Goal: Task Accomplishment & Management: Complete application form

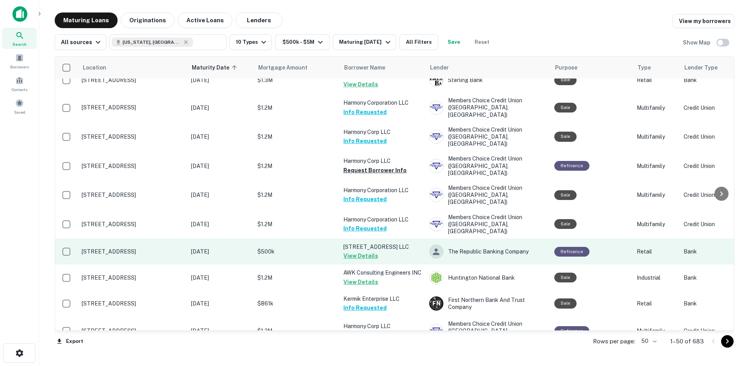
scroll to position [1151, 0]
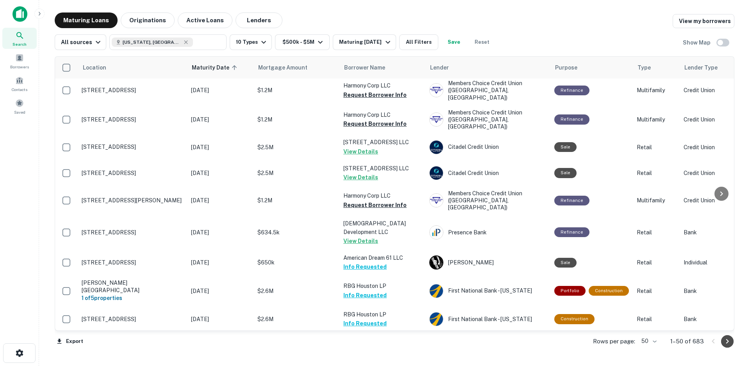
click at [725, 342] on icon "Go to next page" at bounding box center [726, 341] width 9 height 9
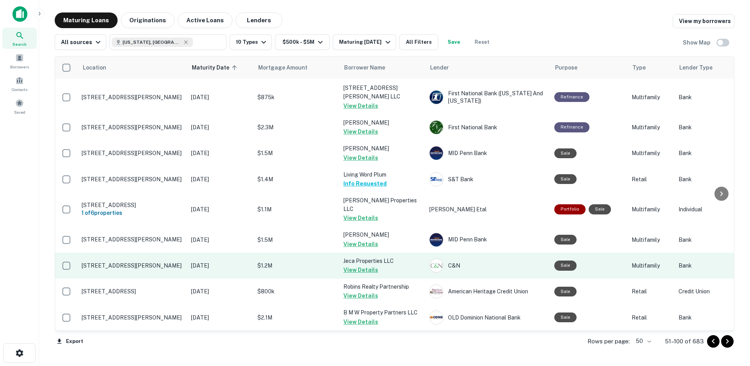
scroll to position [1108, 0]
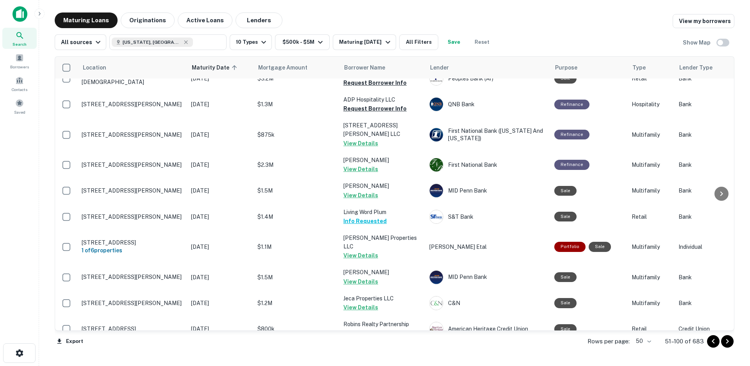
click at [725, 343] on icon "Go to next page" at bounding box center [726, 341] width 9 height 9
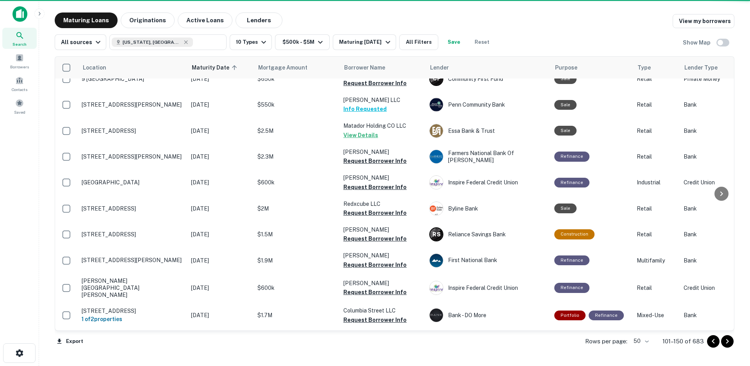
scroll to position [1108, 0]
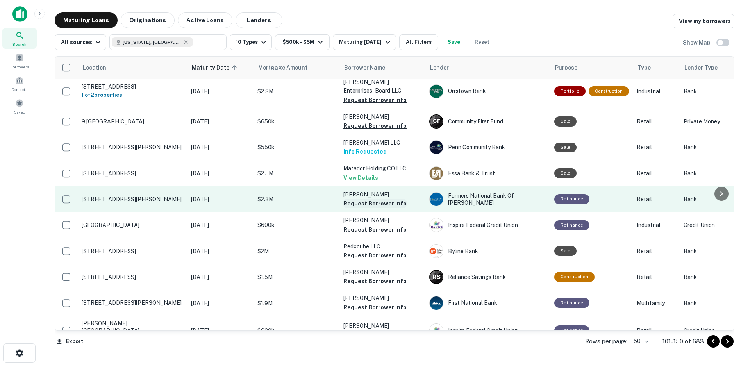
click at [366, 199] on button "Request Borrower Info" at bounding box center [374, 203] width 63 height 9
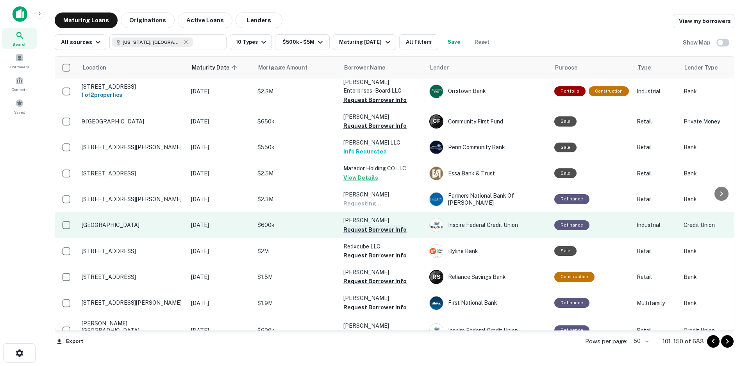
click at [370, 225] on button "Request Borrower Info" at bounding box center [374, 229] width 63 height 9
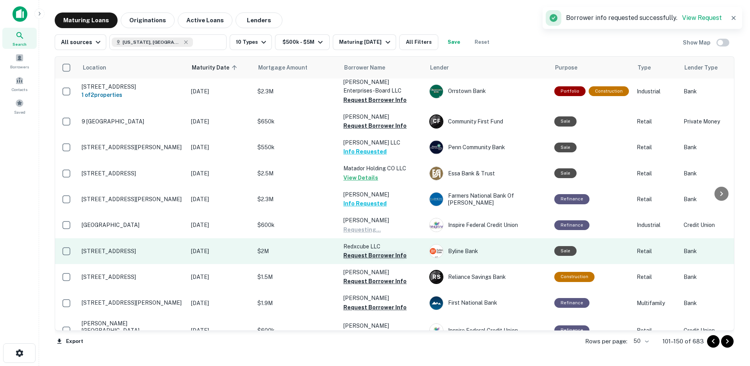
click at [369, 251] on button "Request Borrower Info" at bounding box center [374, 255] width 63 height 9
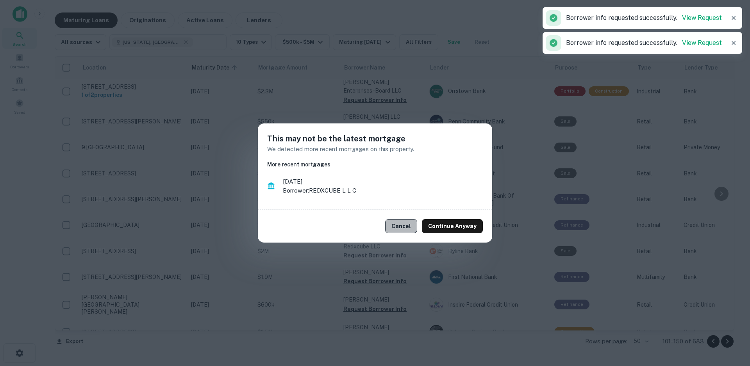
scroll to position [1105, 0]
click at [401, 224] on button "Cancel" at bounding box center [401, 226] width 32 height 14
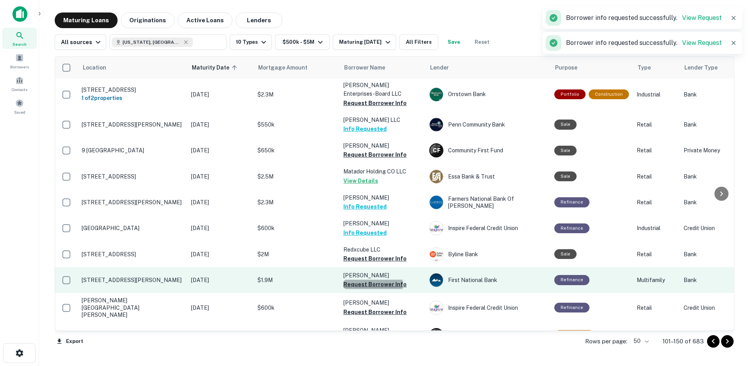
click at [367, 280] on button "Request Borrower Info" at bounding box center [374, 284] width 63 height 9
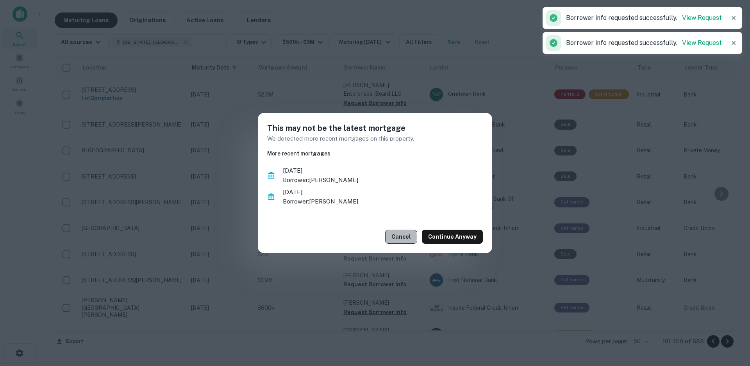
click at [397, 237] on button "Cancel" at bounding box center [401, 237] width 32 height 14
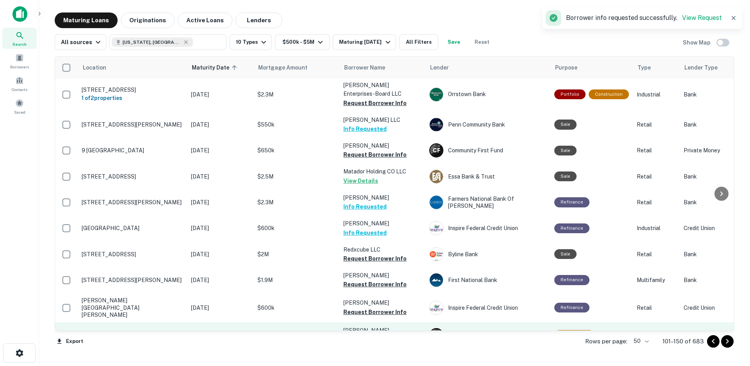
click at [360, 335] on button "Request Borrower Info" at bounding box center [374, 339] width 63 height 9
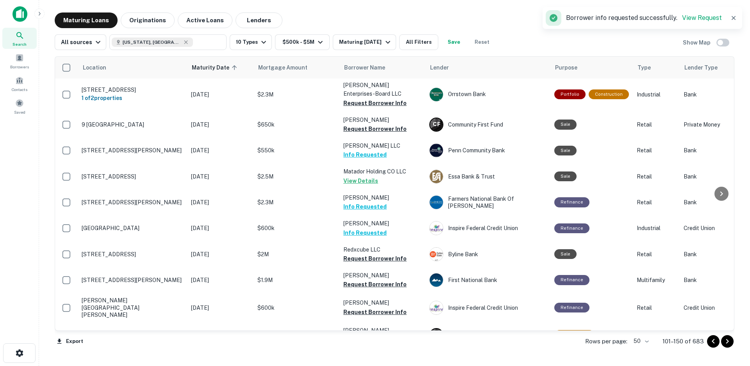
click at [363, 361] on button "Request Borrower Info" at bounding box center [374, 365] width 63 height 9
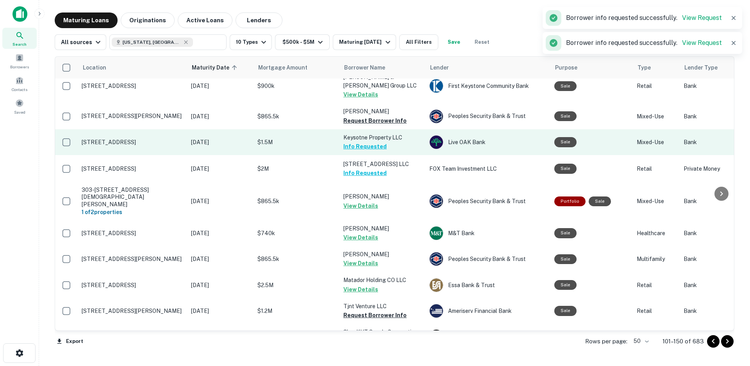
scroll to position [676, 0]
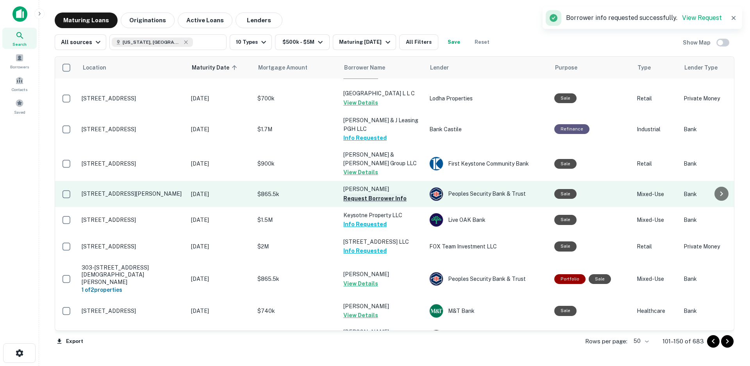
click at [373, 194] on button "Request Borrower Info" at bounding box center [374, 198] width 63 height 9
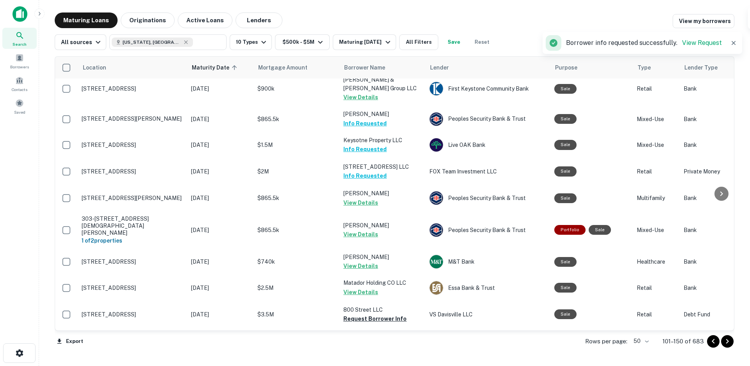
scroll to position [832, 0]
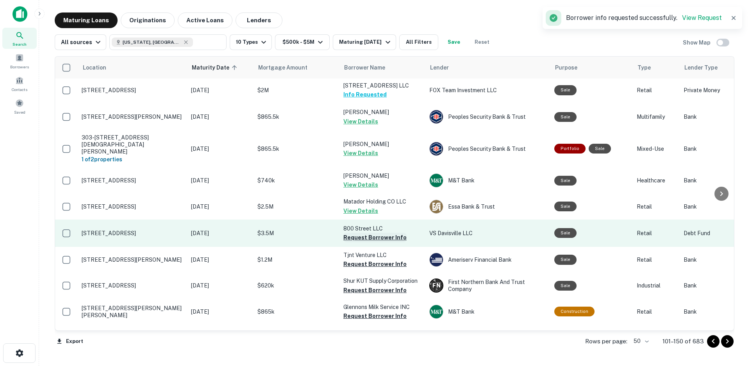
click at [362, 233] on button "Request Borrower Info" at bounding box center [374, 237] width 63 height 9
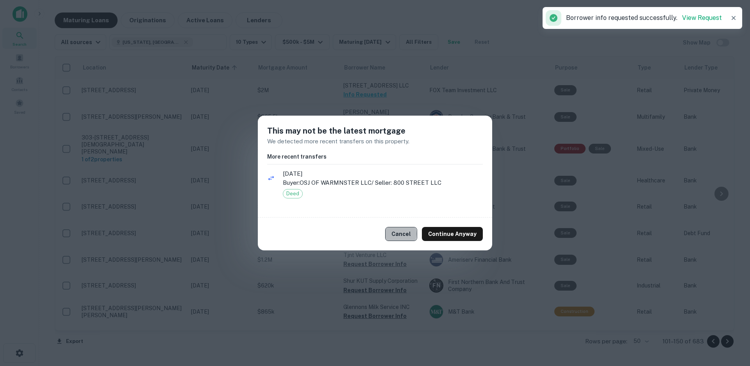
click at [402, 234] on button "Cancel" at bounding box center [401, 234] width 32 height 14
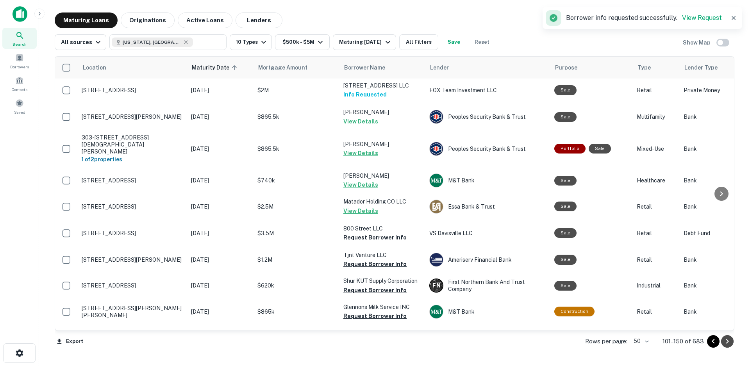
click at [725, 344] on icon "Go to next page" at bounding box center [726, 341] width 9 height 9
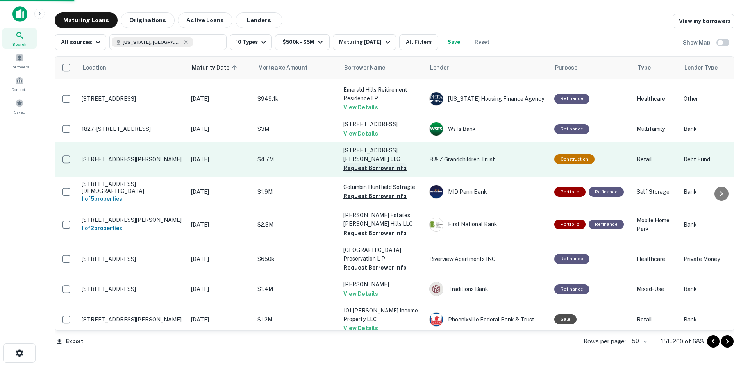
click at [375, 163] on button "Request Borrower Info" at bounding box center [374, 167] width 63 height 9
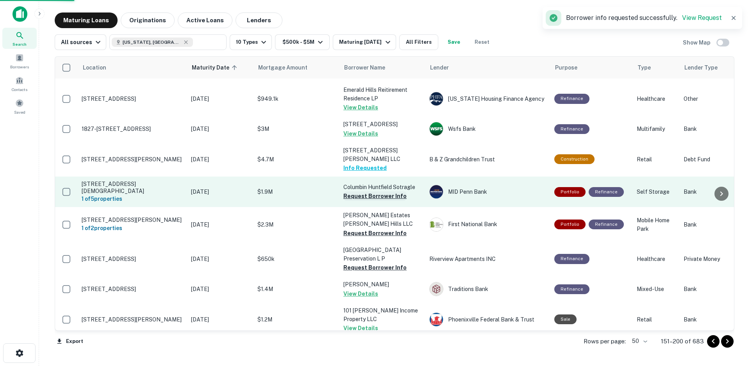
click at [374, 191] on button "Request Borrower Info" at bounding box center [374, 195] width 63 height 9
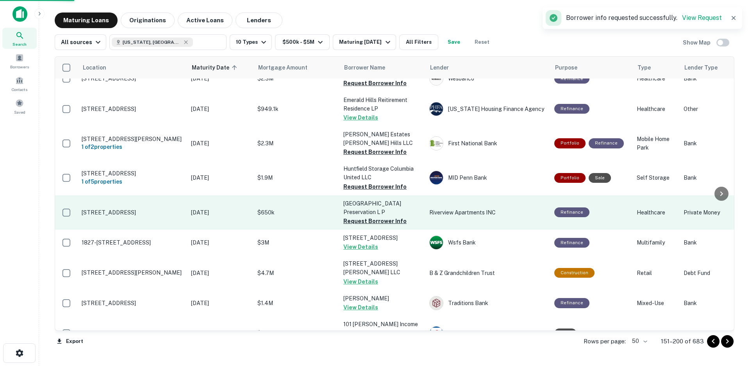
scroll to position [828, 0]
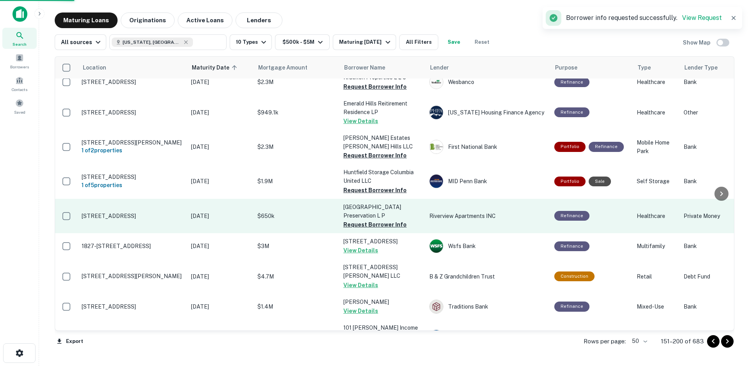
click at [374, 207] on td "[GEOGRAPHIC_DATA] Preservation L P Request Borrower Info" at bounding box center [382, 216] width 86 height 34
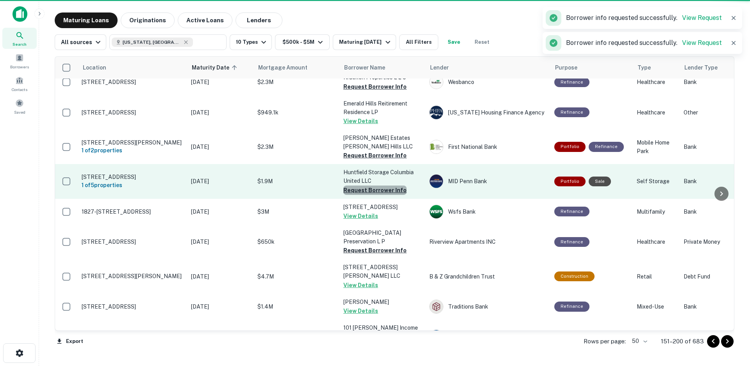
click at [378, 185] on button "Request Borrower Info" at bounding box center [374, 189] width 63 height 9
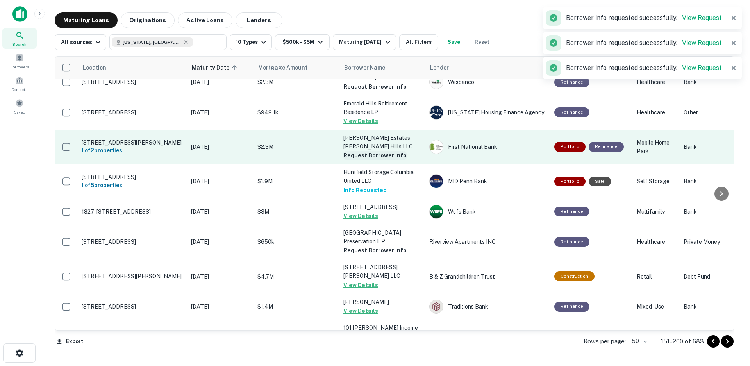
click at [371, 151] on button "Request Borrower Info" at bounding box center [374, 155] width 63 height 9
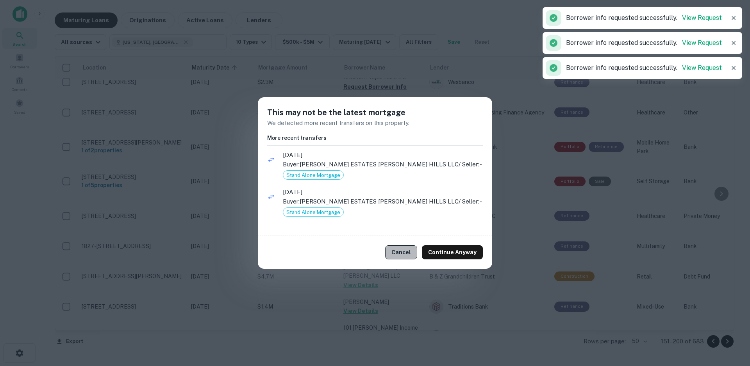
click at [411, 251] on button "Cancel" at bounding box center [401, 252] width 32 height 14
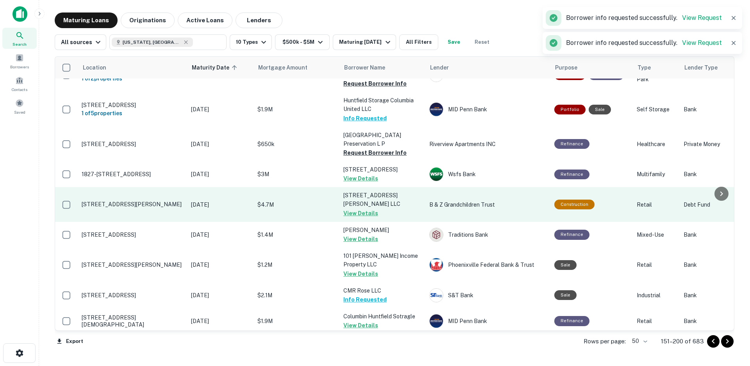
scroll to position [1063, 0]
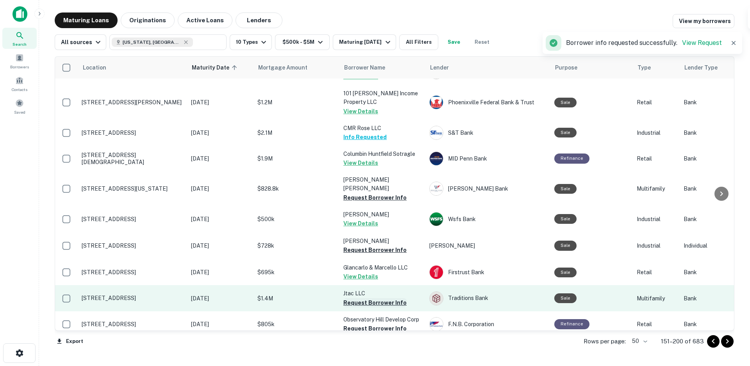
click at [376, 298] on button "Request Borrower Info" at bounding box center [374, 302] width 63 height 9
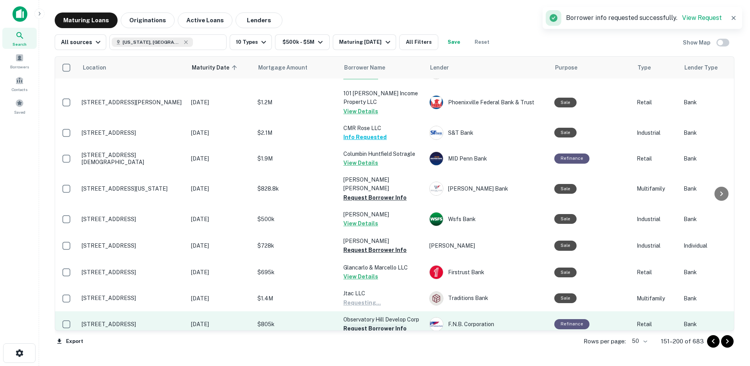
click at [372, 324] on button "Request Borrower Info" at bounding box center [374, 328] width 63 height 9
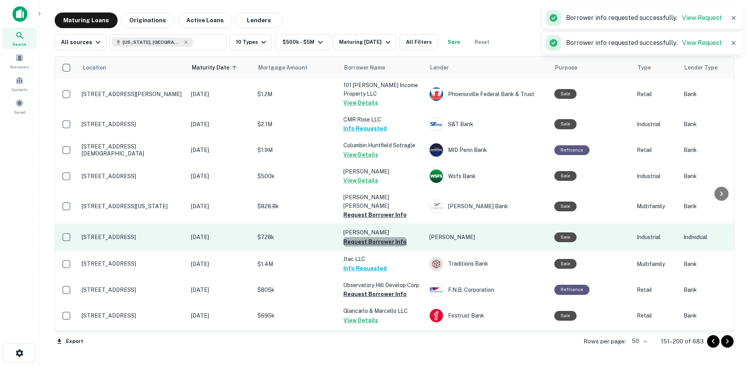
click at [382, 237] on button "Request Borrower Info" at bounding box center [374, 241] width 63 height 9
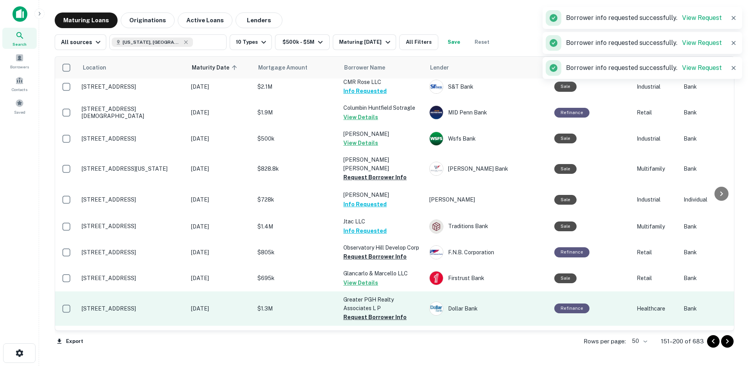
scroll to position [1150, 0]
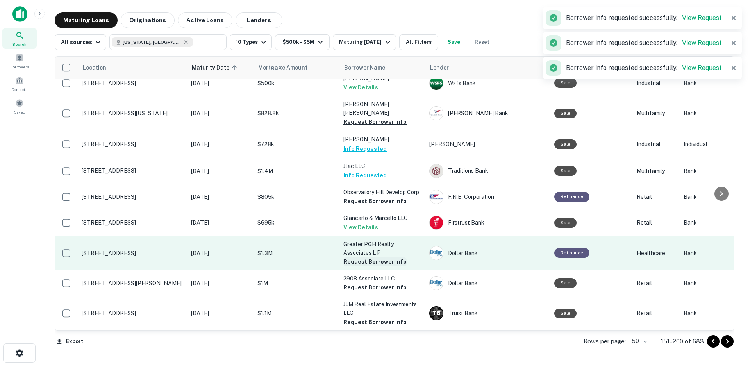
click at [376, 257] on button "Request Borrower Info" at bounding box center [374, 261] width 63 height 9
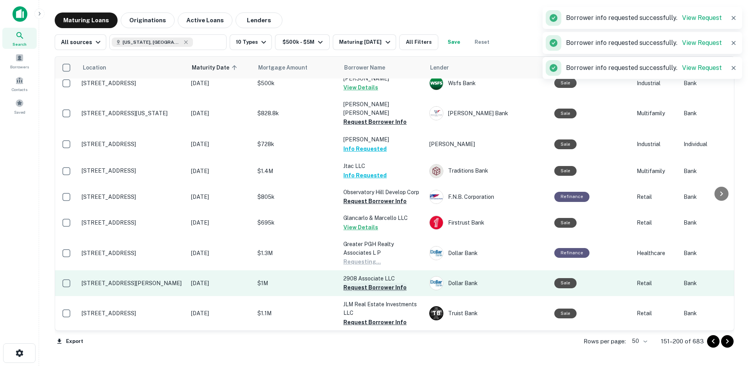
click at [372, 283] on button "Request Borrower Info" at bounding box center [374, 287] width 63 height 9
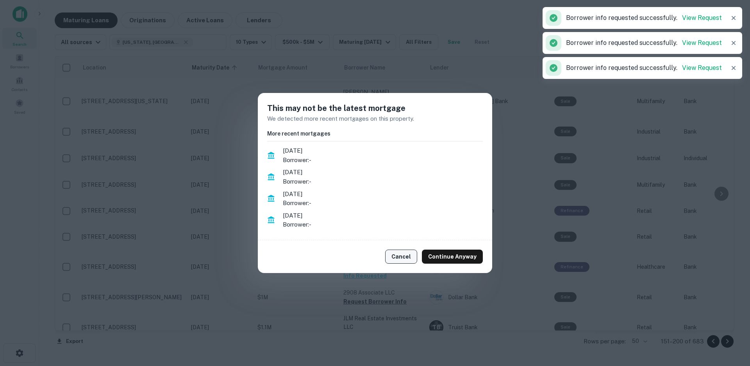
scroll to position [1155, 0]
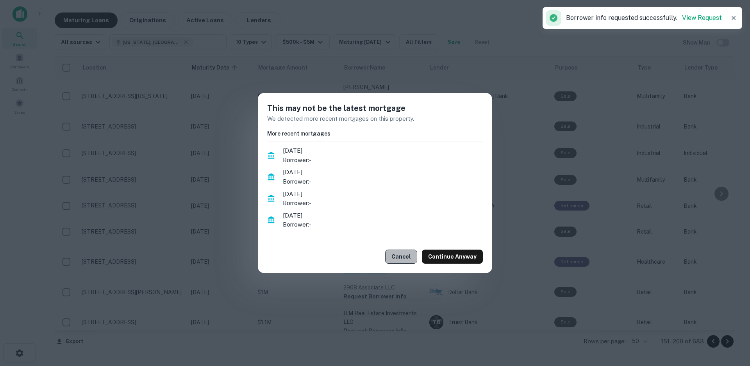
click at [403, 253] on button "Cancel" at bounding box center [401, 256] width 32 height 14
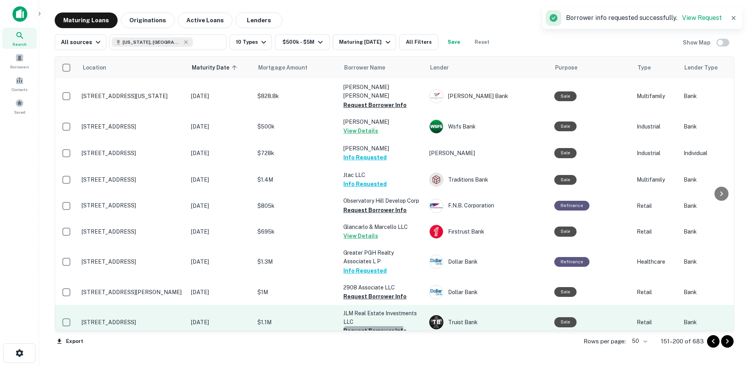
click at [370, 326] on button "Request Borrower Info" at bounding box center [374, 330] width 63 height 9
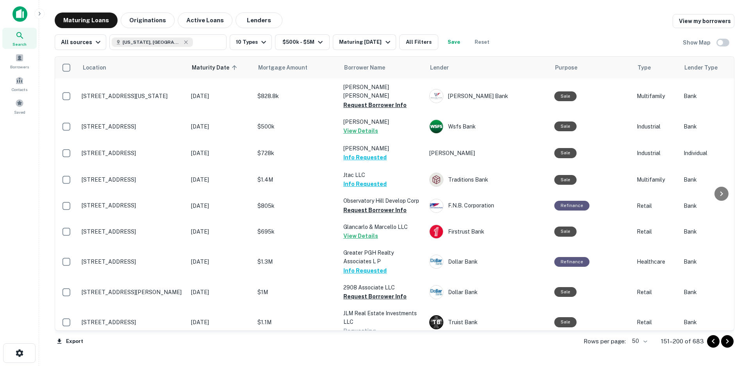
click at [369, 352] on button "Request Borrower Info" at bounding box center [374, 356] width 63 height 9
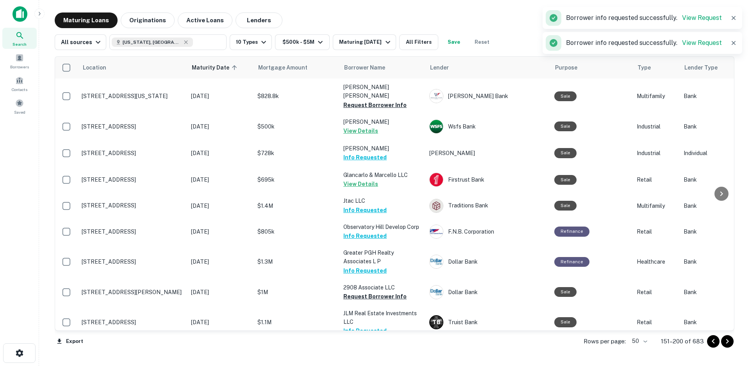
click at [724, 341] on icon "Go to next page" at bounding box center [726, 341] width 9 height 9
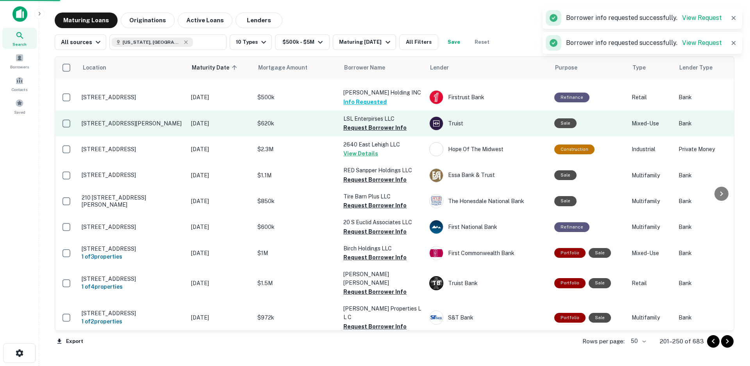
scroll to position [1108, 0]
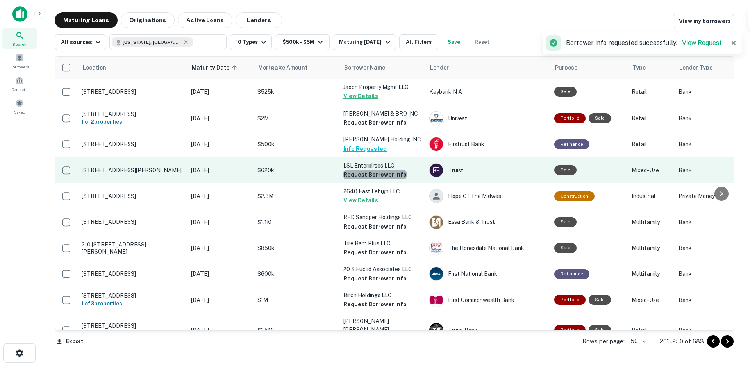
click at [378, 170] on button "Request Borrower Info" at bounding box center [374, 174] width 63 height 9
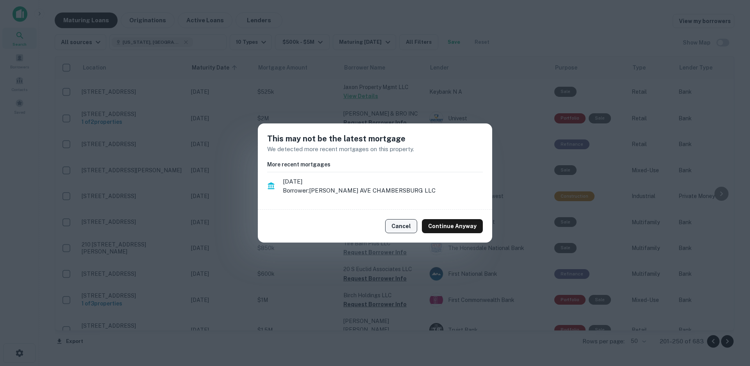
click at [402, 227] on button "Cancel" at bounding box center [401, 226] width 32 height 14
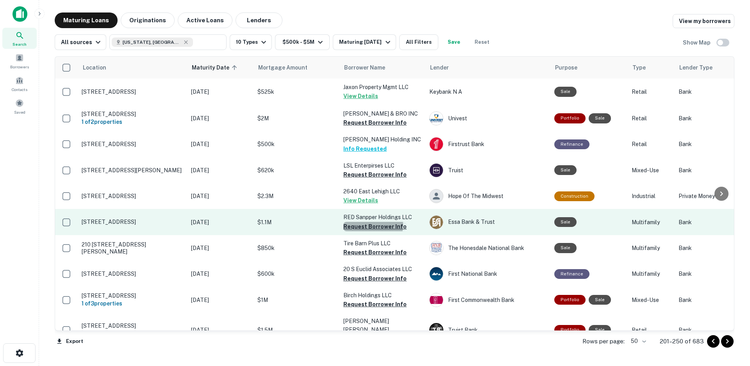
click at [371, 222] on button "Request Borrower Info" at bounding box center [374, 226] width 63 height 9
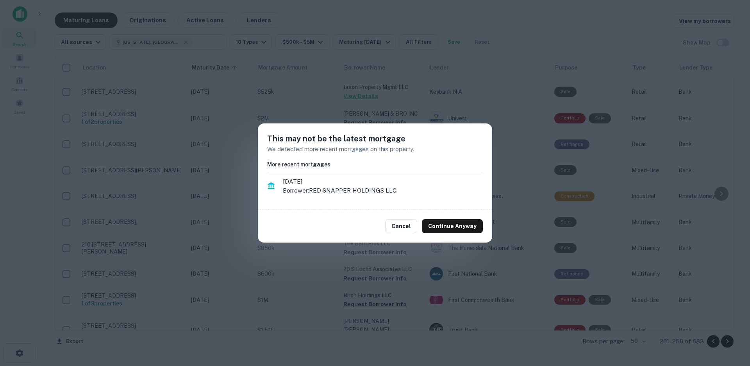
drag, startPoint x: 402, startPoint y: 231, endPoint x: 378, endPoint y: 222, distance: 26.3
click at [402, 231] on button "Cancel" at bounding box center [401, 226] width 32 height 14
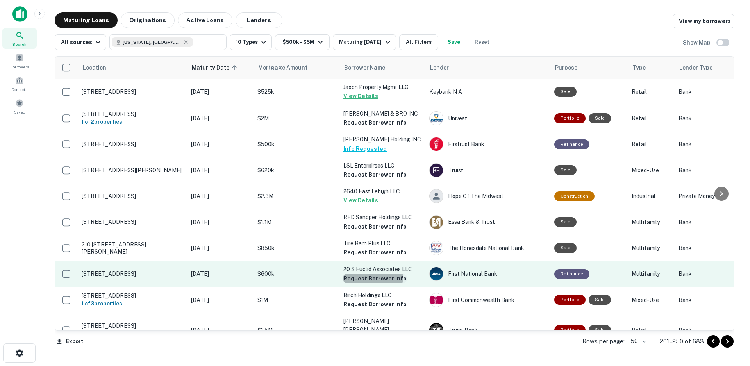
click at [367, 274] on button "Request Borrower Info" at bounding box center [374, 278] width 63 height 9
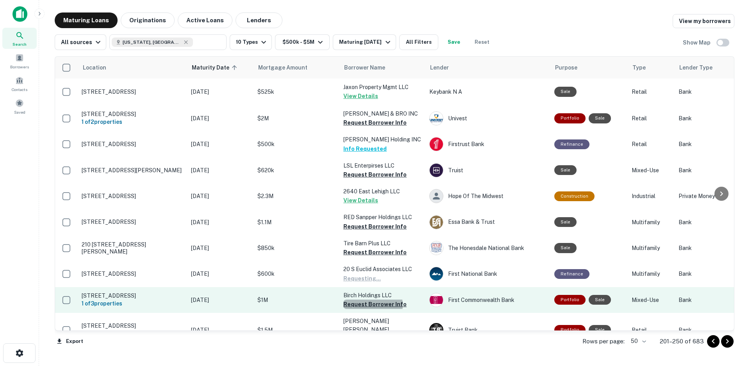
drag, startPoint x: 372, startPoint y: 264, endPoint x: 372, endPoint y: 271, distance: 7.4
click at [371, 299] on button "Request Borrower Info" at bounding box center [374, 303] width 63 height 9
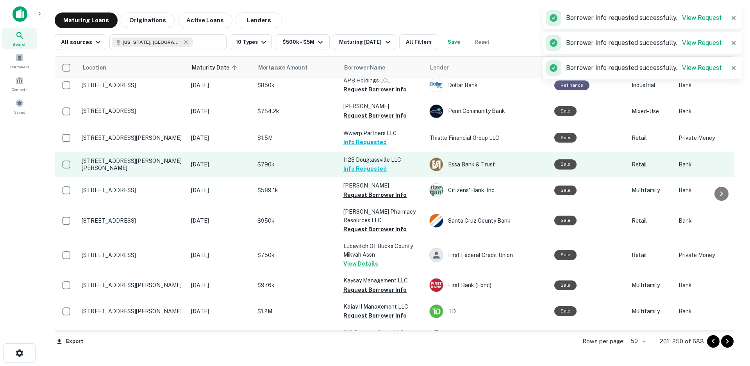
scroll to position [367, 0]
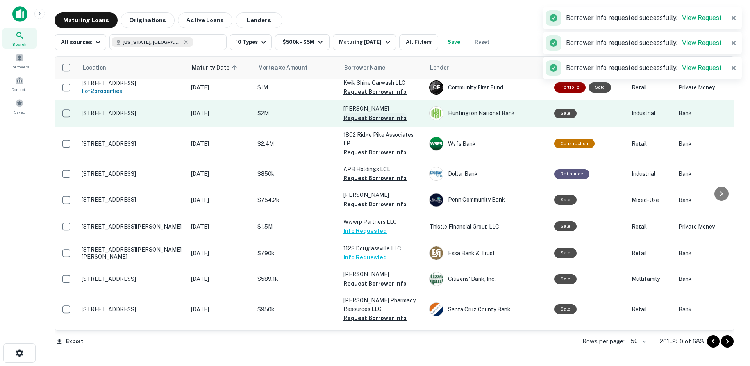
click at [384, 113] on button "Request Borrower Info" at bounding box center [374, 117] width 63 height 9
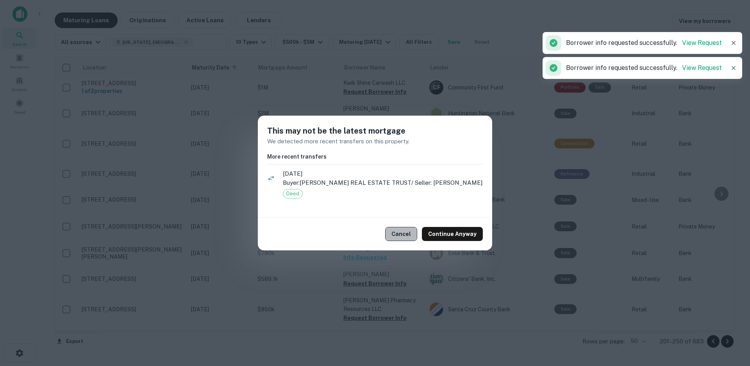
drag, startPoint x: 412, startPoint y: 243, endPoint x: 413, endPoint y: 239, distance: 4.4
click at [413, 241] on button "Cancel" at bounding box center [401, 234] width 32 height 14
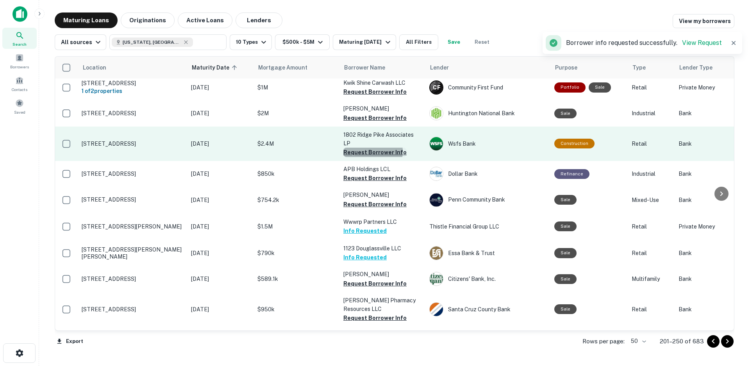
click at [364, 148] on button "Request Borrower Info" at bounding box center [374, 152] width 63 height 9
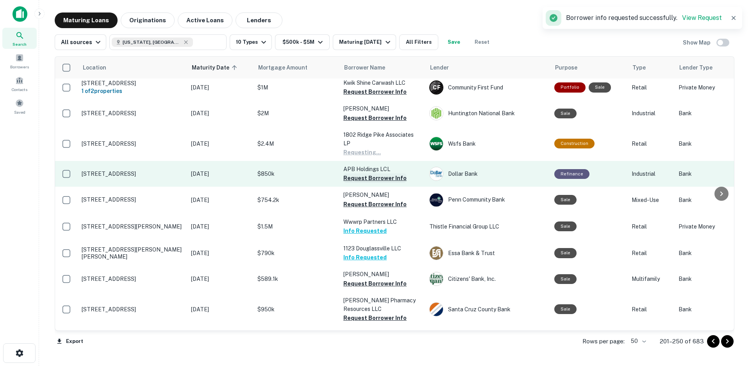
click at [373, 173] on button "Request Borrower Info" at bounding box center [374, 177] width 63 height 9
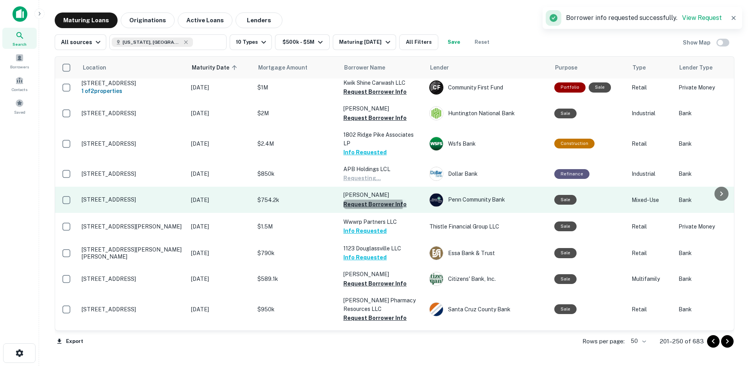
click at [369, 199] on button "Request Borrower Info" at bounding box center [374, 203] width 63 height 9
